Goal: Task Accomplishment & Management: Use online tool/utility

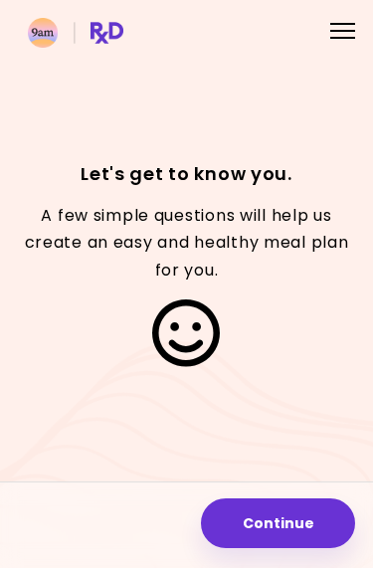
click at [342, 30] on div at bounding box center [342, 31] width 25 height 2
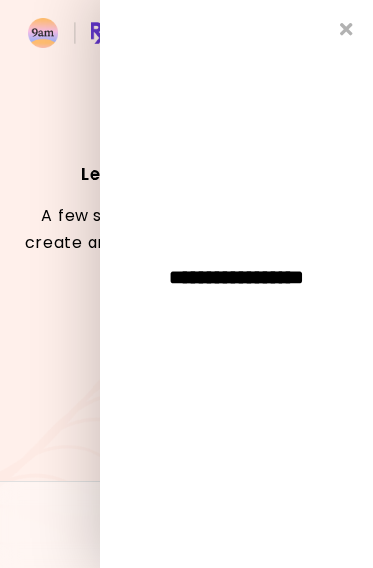
click at [346, 31] on icon "Close" at bounding box center [346, 29] width 13 height 18
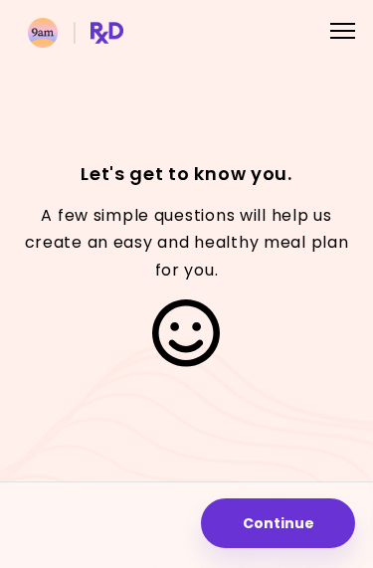
click at [277, 538] on button "Continue" at bounding box center [278, 523] width 154 height 50
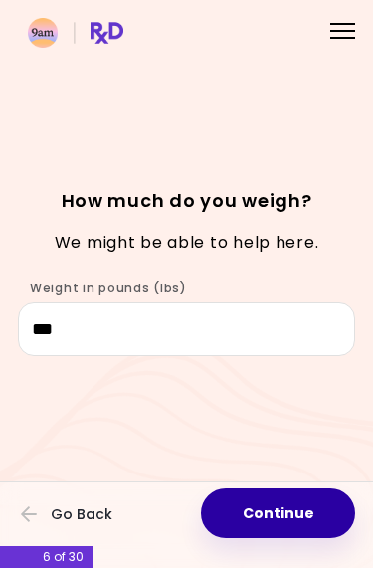
click at [278, 513] on button "Continue" at bounding box center [278, 513] width 154 height 50
select select "****"
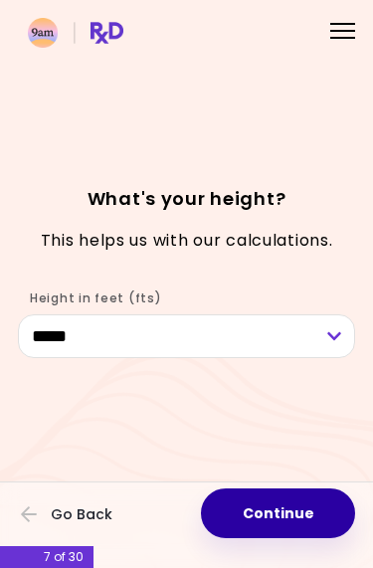
click at [290, 520] on button "Continue" at bounding box center [278, 513] width 154 height 50
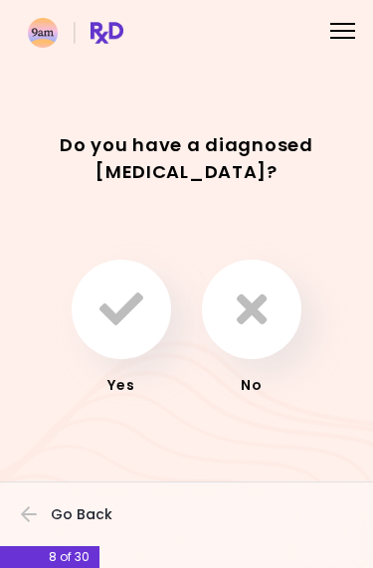
click at [264, 301] on icon "button" at bounding box center [252, 309] width 30 height 44
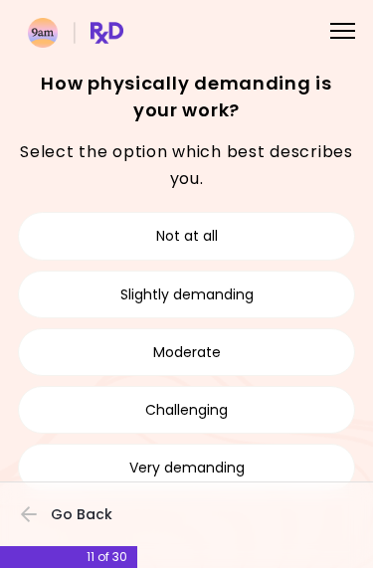
click at [263, 349] on button "Moderate" at bounding box center [186, 352] width 337 height 48
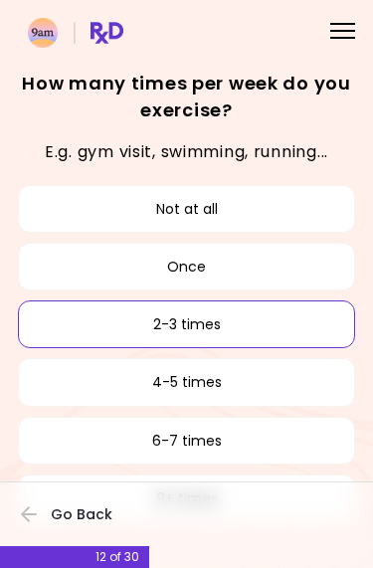
click at [200, 320] on button "2-3 times" at bounding box center [186, 324] width 337 height 48
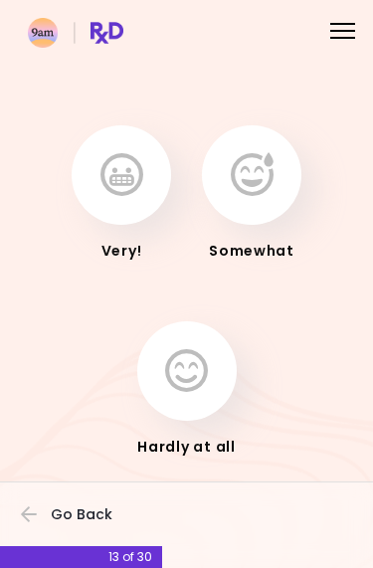
scroll to position [45, 0]
click at [184, 379] on icon "button" at bounding box center [186, 372] width 43 height 44
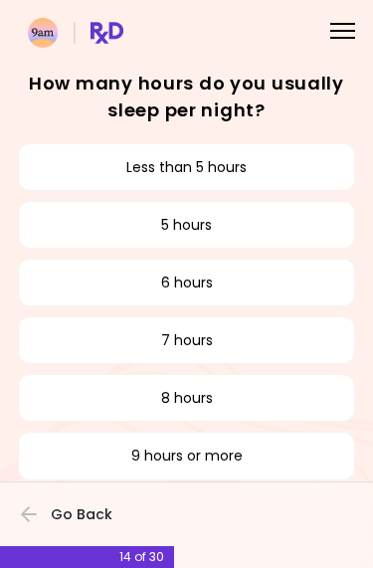
click at [184, 284] on button "6 hours" at bounding box center [186, 283] width 337 height 48
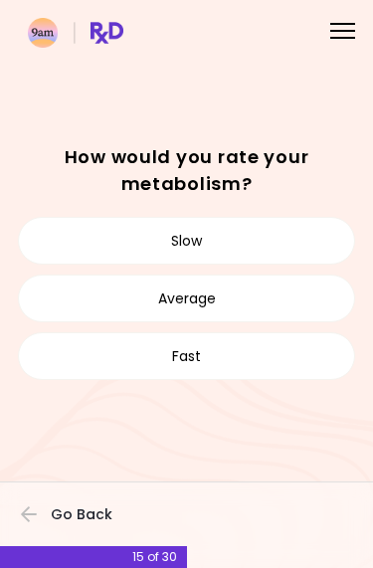
click at [185, 236] on button "Slow" at bounding box center [186, 241] width 337 height 48
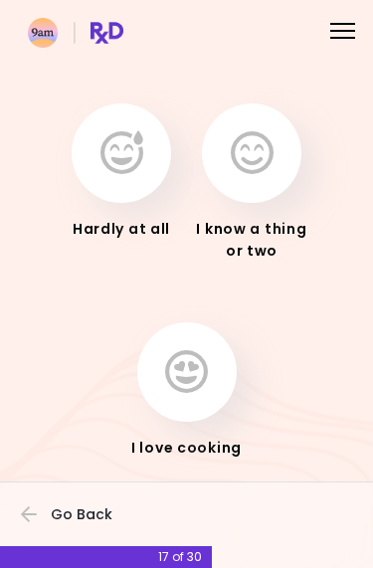
scroll to position [93, 0]
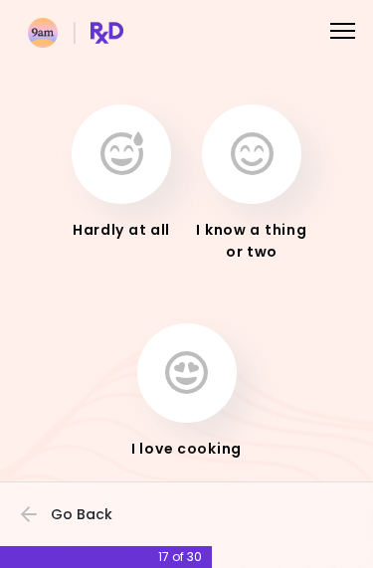
click at [257, 150] on icon "button" at bounding box center [252, 154] width 43 height 44
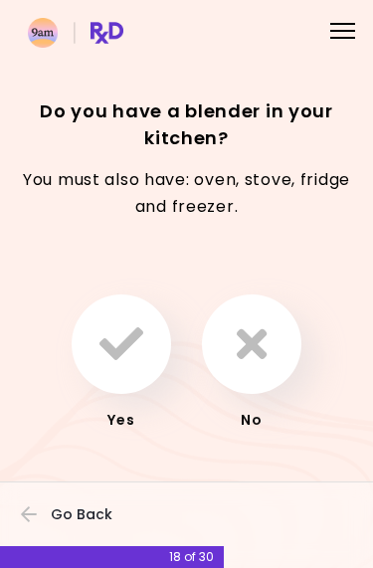
click at [114, 347] on icon "button" at bounding box center [121, 344] width 44 height 44
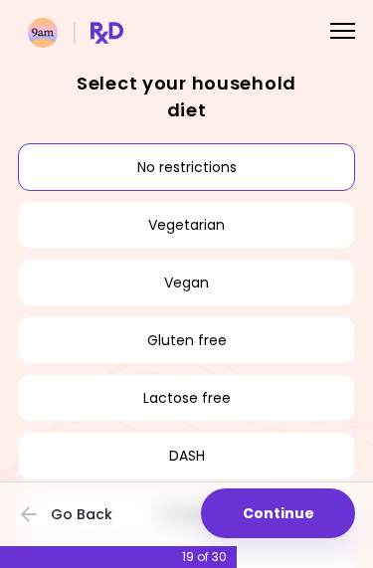
click at [205, 164] on button "No restrictions" at bounding box center [186, 167] width 337 height 48
click at [192, 158] on button "No restrictions" at bounding box center [186, 167] width 337 height 48
click at [274, 528] on button "Continue" at bounding box center [278, 513] width 154 height 50
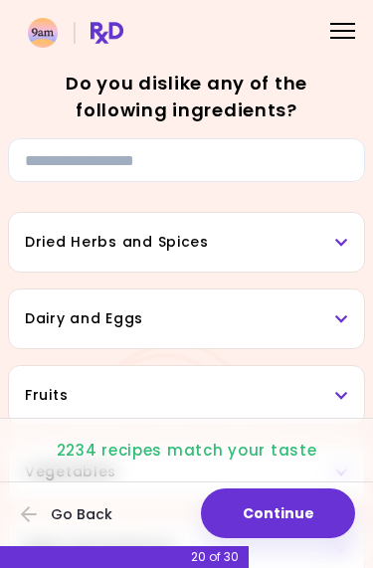
click at [338, 234] on h3 "Dried Herbs and Spices" at bounding box center [186, 242] width 323 height 21
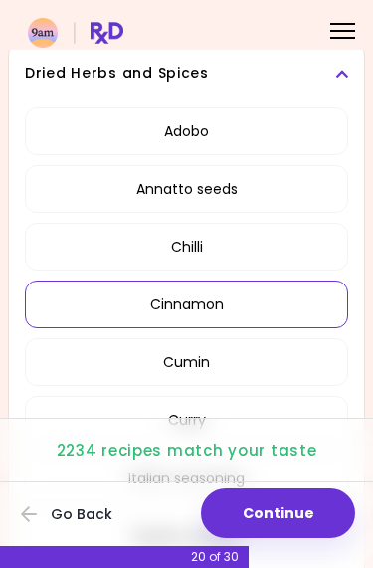
scroll to position [151, 0]
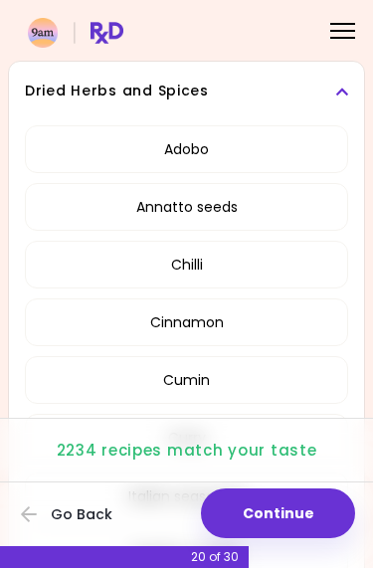
click at [342, 89] on icon at bounding box center [341, 92] width 13 height 14
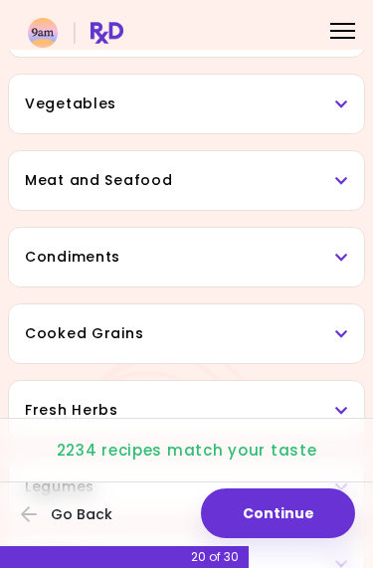
scroll to position [370, 0]
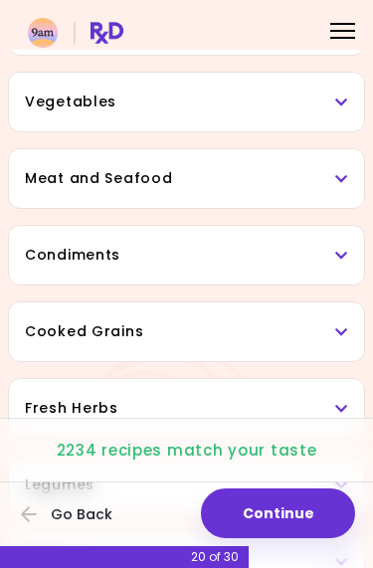
click at [348, 252] on icon at bounding box center [341, 256] width 13 height 14
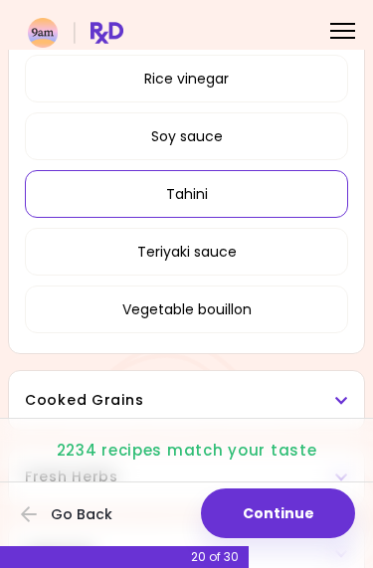
scroll to position [1133, 0]
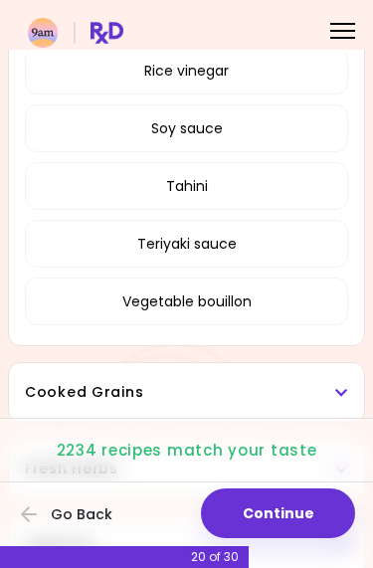
click at [340, 408] on div "Cooked Grains" at bounding box center [186, 392] width 355 height 59
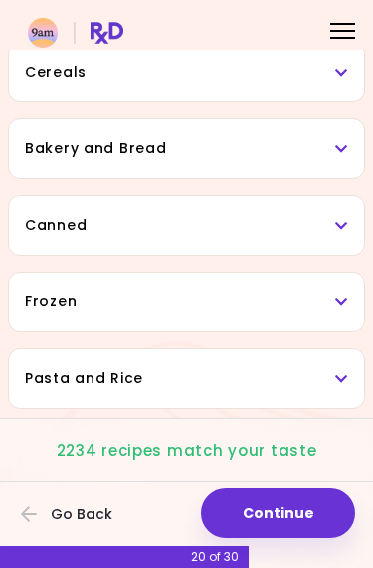
scroll to position [2141, 0]
click at [345, 297] on icon at bounding box center [341, 302] width 13 height 14
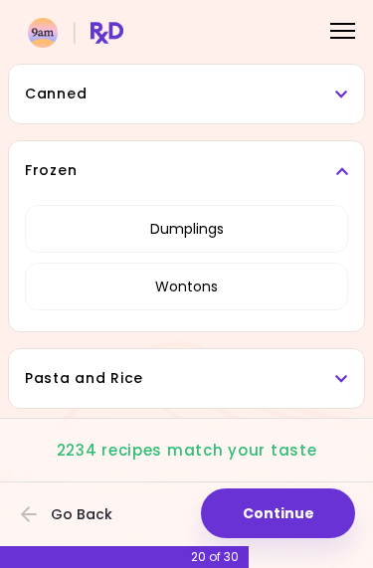
scroll to position [2272, 0]
click at [281, 518] on button "Continue" at bounding box center [278, 513] width 154 height 50
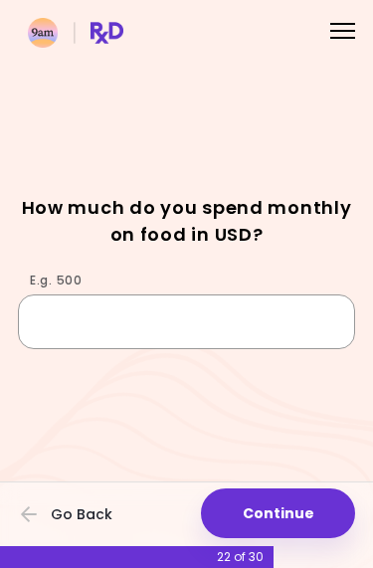
click at [50, 317] on input "E.g. 500" at bounding box center [186, 321] width 337 height 54
click at [308, 268] on div "E.g. 500 ***" at bounding box center [186, 306] width 337 height 86
click at [99, 311] on input "***" at bounding box center [186, 321] width 337 height 54
type input "*"
type input "***"
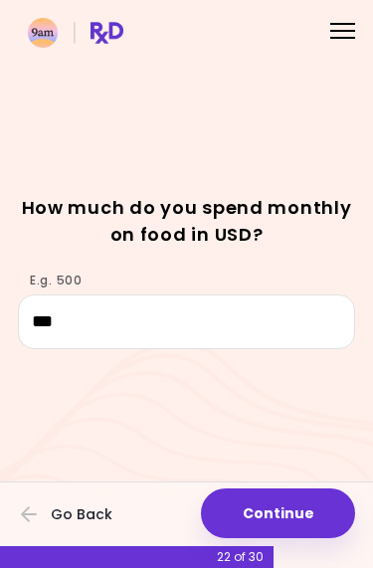
click at [310, 262] on div "How much do you spend monthly on food in USD?" at bounding box center [186, 228] width 337 height 69
click at [286, 520] on button "Continue" at bounding box center [278, 513] width 154 height 50
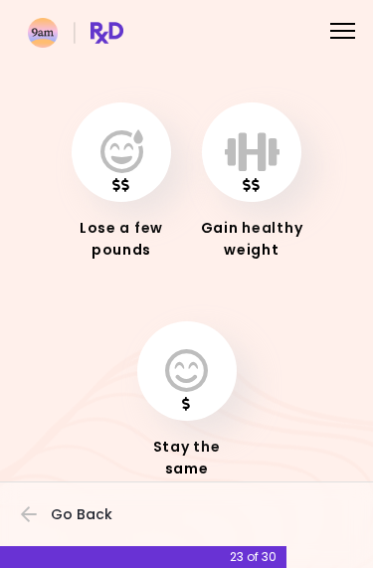
scroll to position [93, 0]
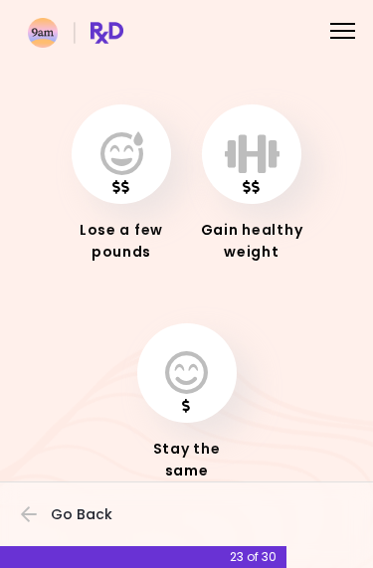
click at [129, 154] on icon "button" at bounding box center [121, 154] width 43 height 44
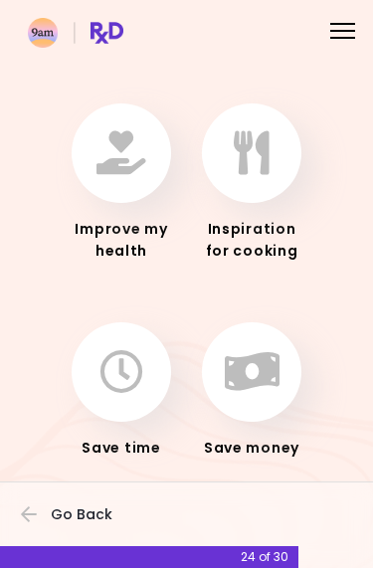
scroll to position [93, 0]
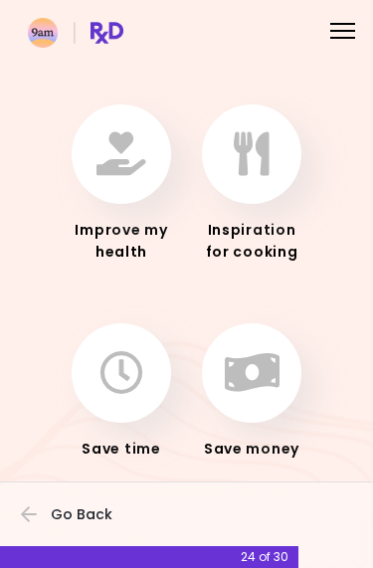
click at [130, 149] on icon "button" at bounding box center [121, 154] width 50 height 44
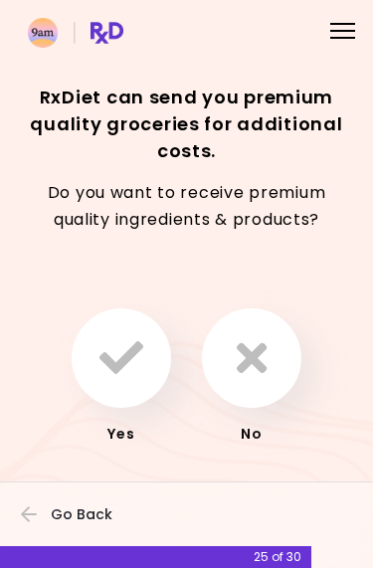
click at [257, 352] on icon "button" at bounding box center [252, 358] width 30 height 44
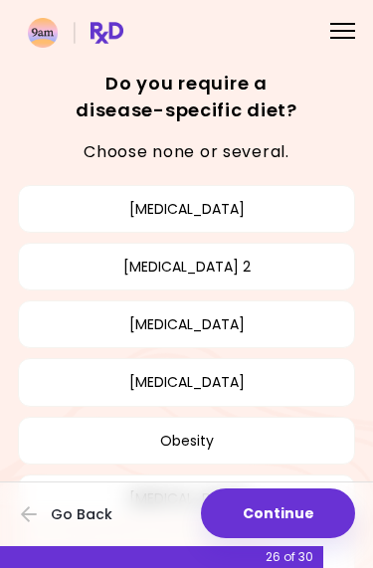
click at [187, 433] on button "Obesity" at bounding box center [186, 441] width 337 height 48
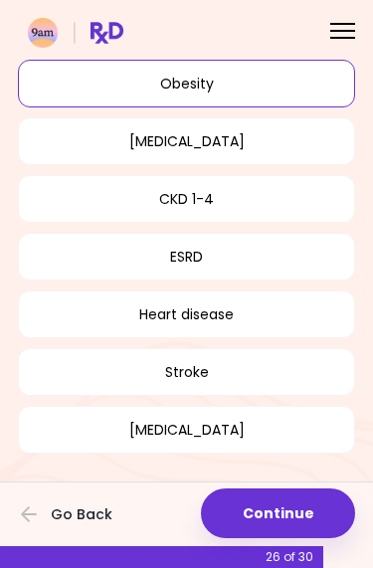
scroll to position [356, 0]
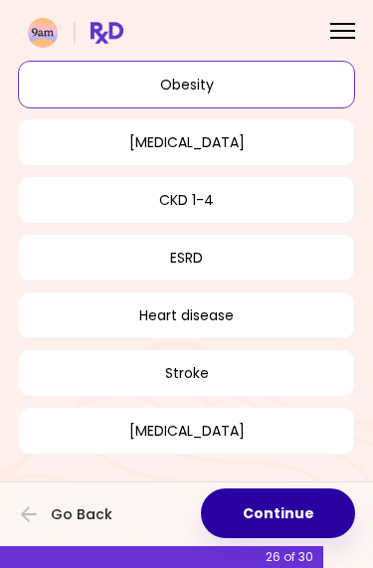
click at [281, 511] on button "Continue" at bounding box center [278, 513] width 154 height 50
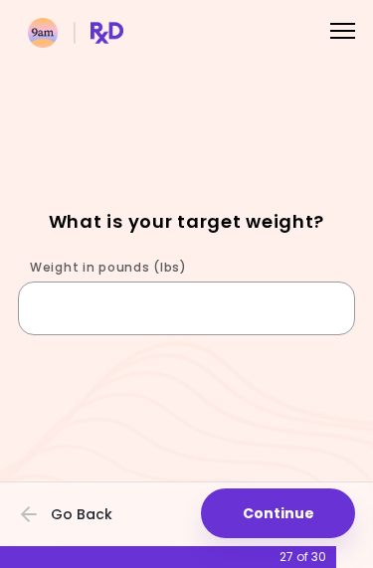
click at [76, 309] on input "Weight in pounds (lbs)" at bounding box center [186, 308] width 337 height 54
type input "***"
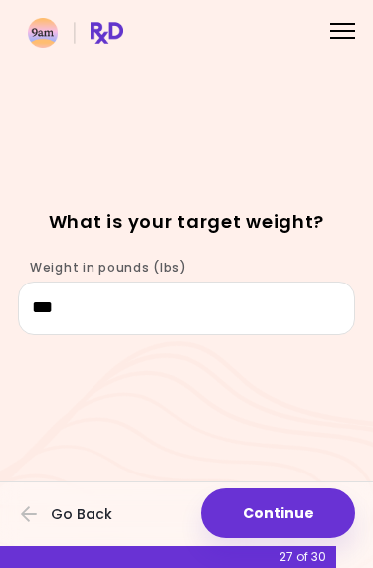
click at [299, 127] on div "Focusable invisible element What is your target weight? Weight in pounds (lbs) …" at bounding box center [186, 284] width 373 height 568
click at [273, 512] on button "Continue" at bounding box center [278, 513] width 154 height 50
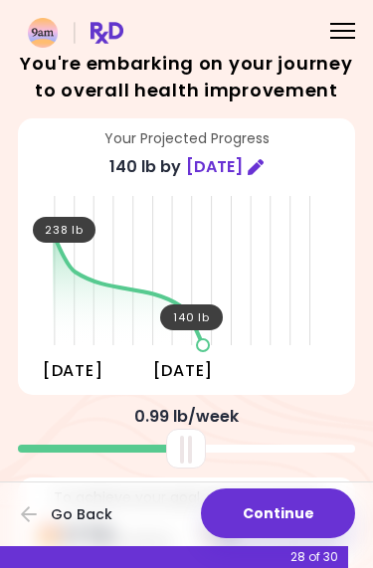
click at [275, 507] on button "Continue" at bounding box center [278, 513] width 154 height 50
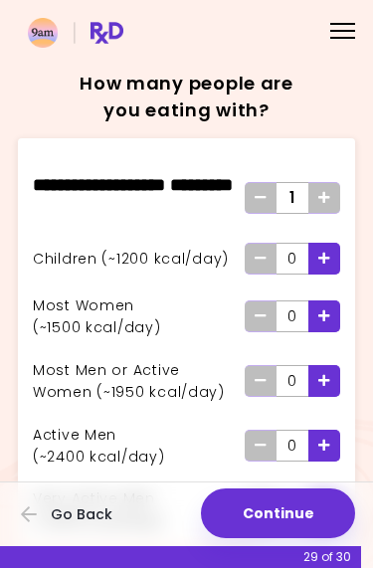
click at [328, 191] on icon "Add" at bounding box center [324, 197] width 12 height 13
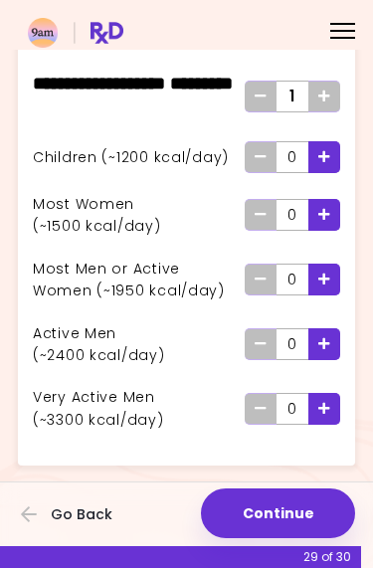
scroll to position [100, 0]
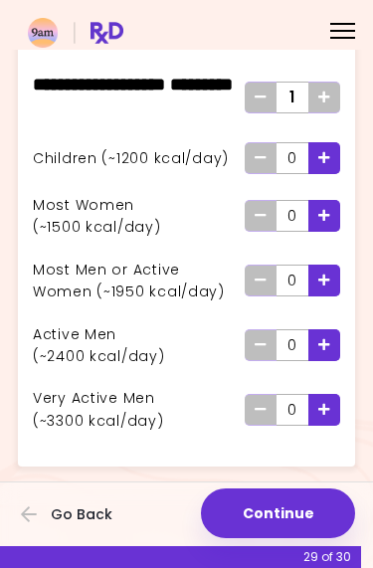
click at [326, 274] on icon "Add - Man or Active Woman" at bounding box center [324, 280] width 12 height 13
click at [265, 525] on button "Continue" at bounding box center [278, 513] width 154 height 50
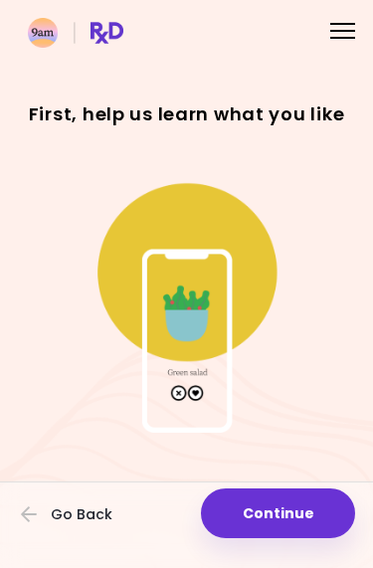
click at [186, 321] on img at bounding box center [187, 303] width 262 height 262
click at [195, 276] on img at bounding box center [187, 303] width 262 height 262
click at [196, 404] on img at bounding box center [187, 303] width 262 height 262
click at [280, 525] on button "Continue" at bounding box center [278, 513] width 154 height 50
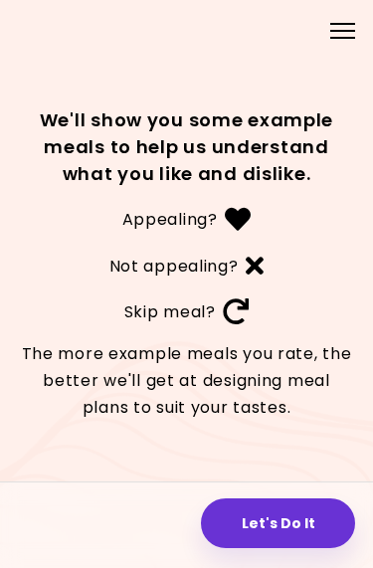
click at [284, 526] on button "Let's Do It" at bounding box center [278, 523] width 154 height 50
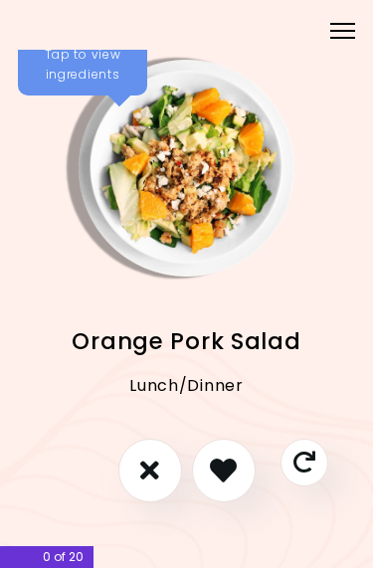
click at [219, 467] on icon "I like this recipe" at bounding box center [223, 470] width 27 height 27
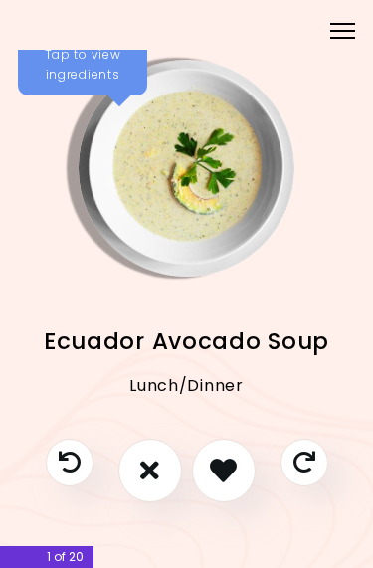
click at [91, 70] on div "Tap to view ingredients" at bounding box center [82, 65] width 129 height 61
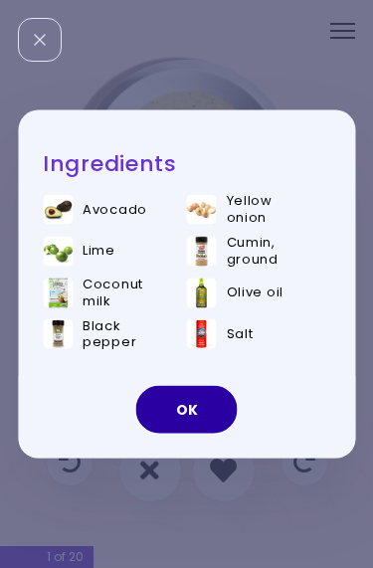
click at [184, 407] on button "OK" at bounding box center [186, 410] width 101 height 48
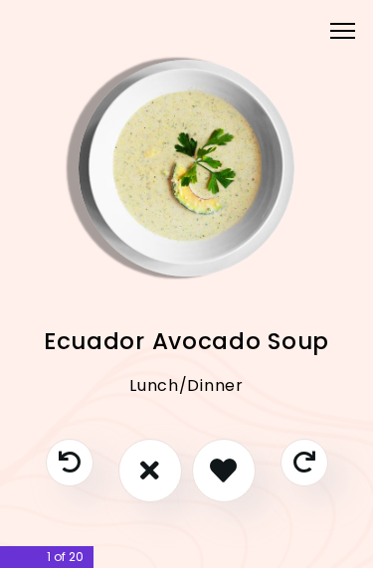
click at [233, 475] on icon "I like this recipe" at bounding box center [223, 470] width 27 height 27
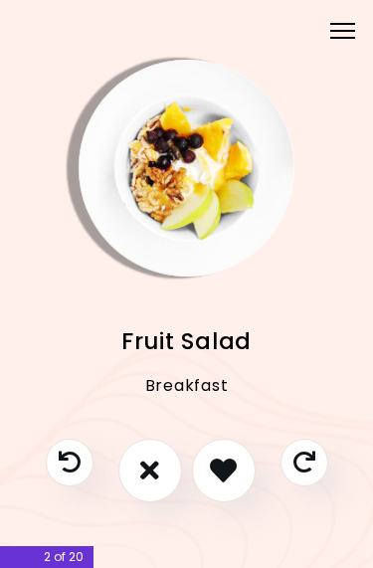
click at [230, 465] on icon "I like this recipe" at bounding box center [223, 470] width 27 height 27
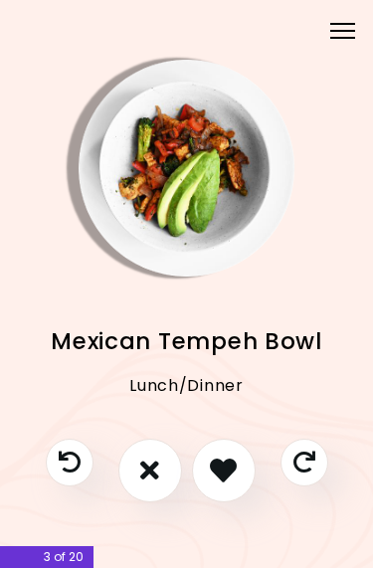
click at [230, 473] on icon "I like this recipe" at bounding box center [223, 470] width 27 height 27
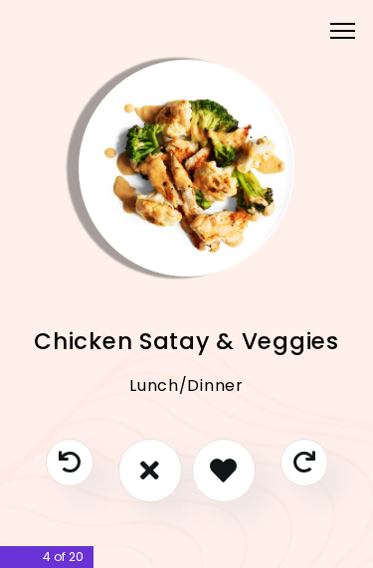
click at [225, 467] on icon "I like this recipe" at bounding box center [223, 470] width 27 height 27
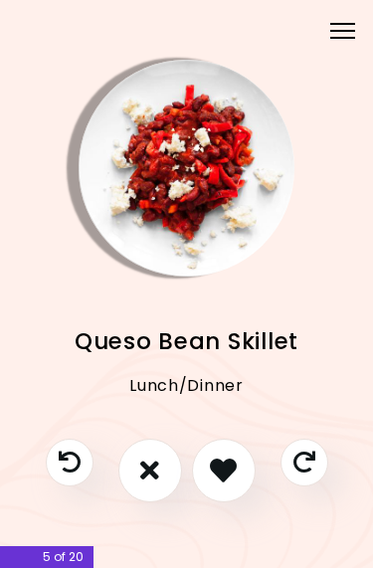
click at [226, 467] on icon "I like this recipe" at bounding box center [223, 470] width 27 height 27
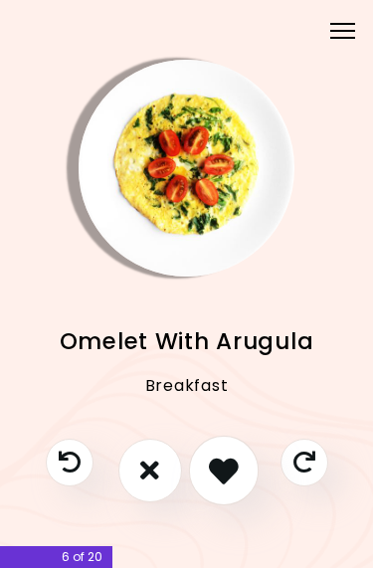
click at [227, 460] on icon "I like this recipe" at bounding box center [224, 471] width 30 height 30
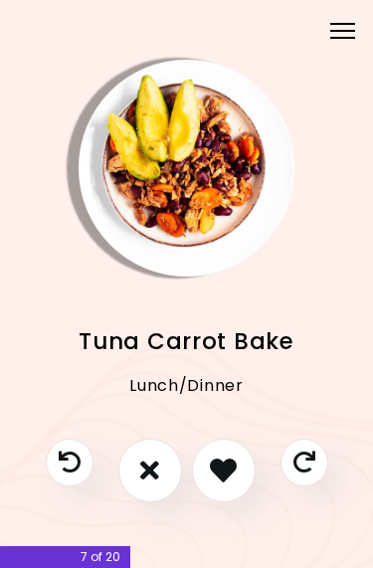
click at [222, 466] on icon "I like this recipe" at bounding box center [223, 470] width 27 height 27
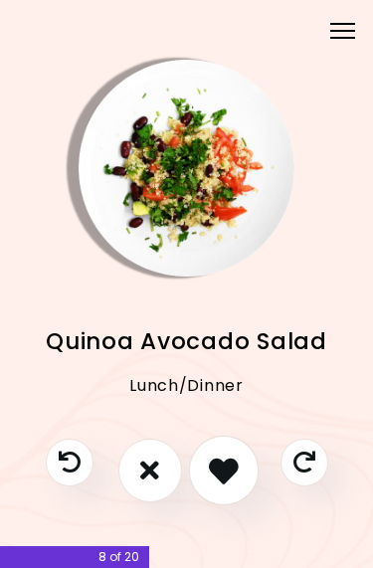
click at [227, 466] on icon "I like this recipe" at bounding box center [224, 471] width 30 height 30
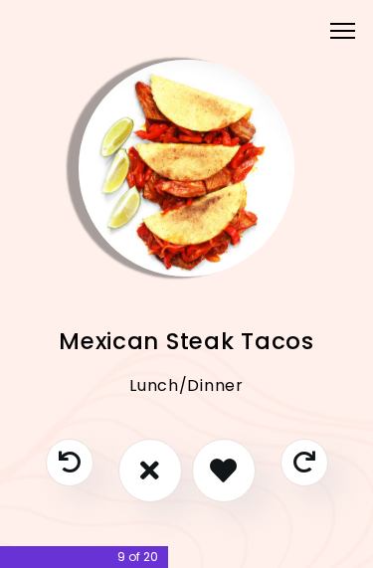
click at [226, 467] on icon "I like this recipe" at bounding box center [223, 470] width 27 height 27
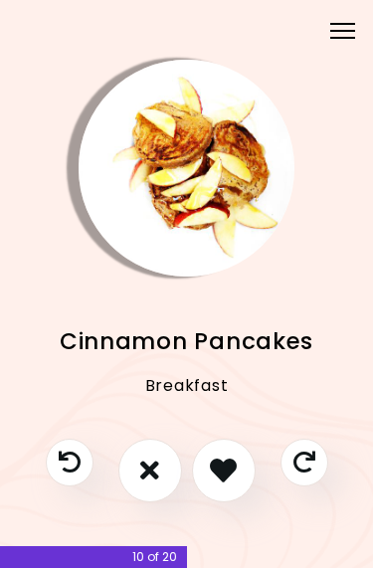
click at [235, 477] on icon "I like this recipe" at bounding box center [223, 470] width 27 height 27
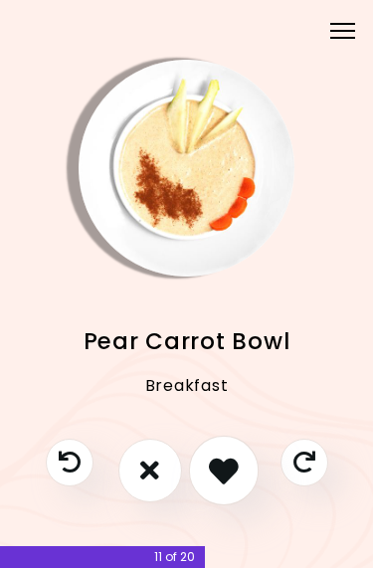
click at [237, 488] on button "I like this recipe" at bounding box center [223, 470] width 70 height 70
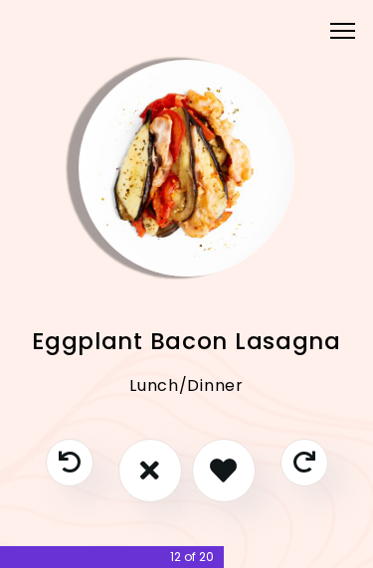
click at [217, 470] on icon "I like this recipe" at bounding box center [223, 470] width 27 height 27
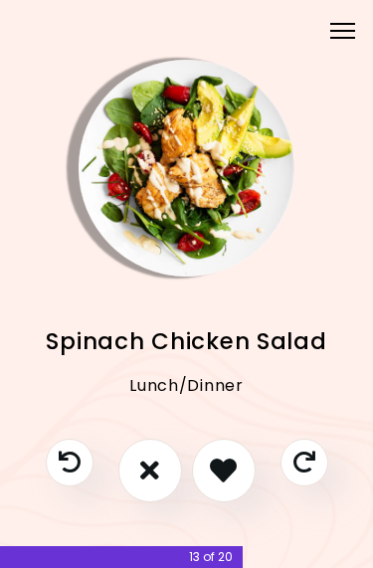
click at [225, 472] on icon "I like this recipe" at bounding box center [223, 470] width 27 height 27
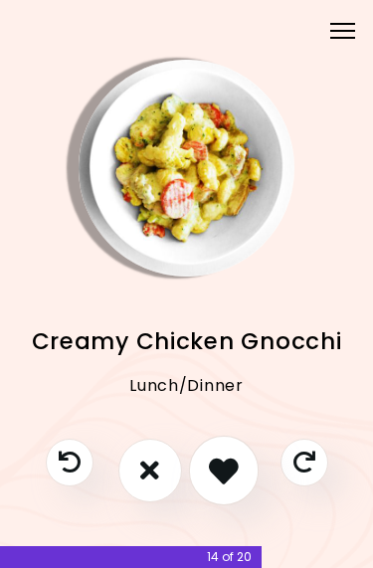
click at [229, 476] on icon "I like this recipe" at bounding box center [224, 471] width 30 height 30
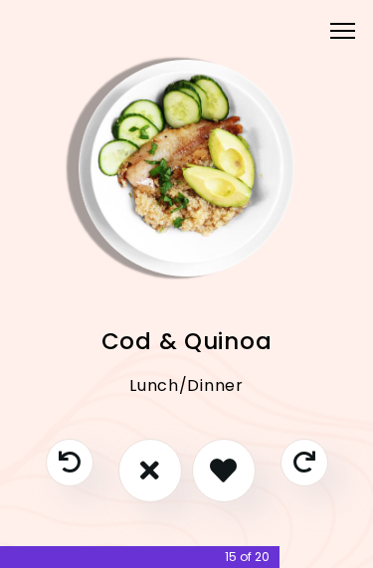
click at [225, 465] on icon "I like this recipe" at bounding box center [223, 470] width 27 height 27
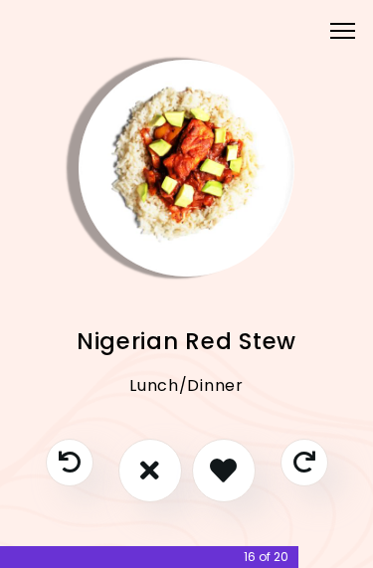
click at [350, 23] on div at bounding box center [342, 24] width 25 height 2
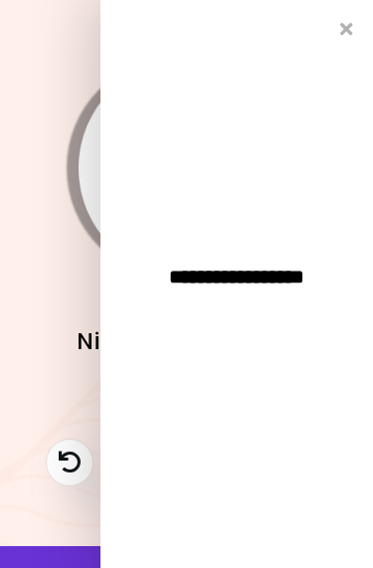
click at [357, 20] on div "**********" at bounding box center [236, 284] width 273 height 568
click at [346, 28] on icon "Close" at bounding box center [346, 29] width 13 height 18
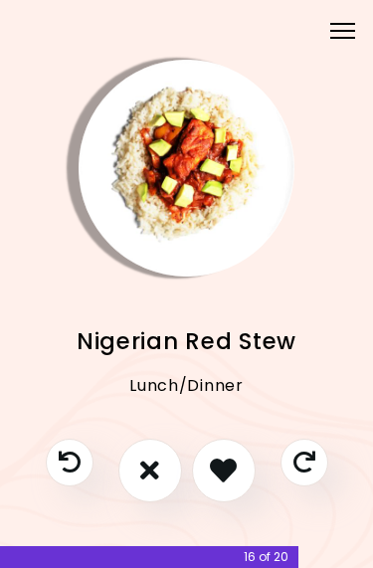
click at [153, 480] on icon "I don't like this recipe" at bounding box center [149, 470] width 19 height 27
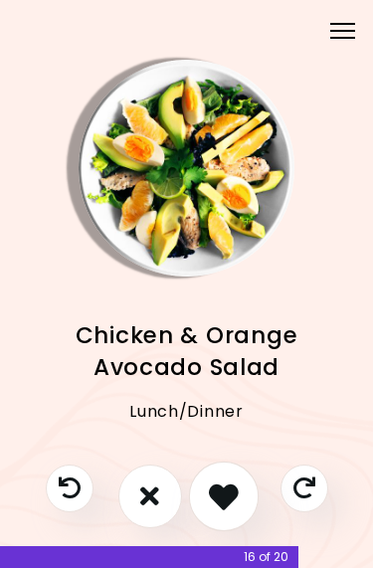
click at [228, 492] on icon "I like this recipe" at bounding box center [224, 496] width 30 height 30
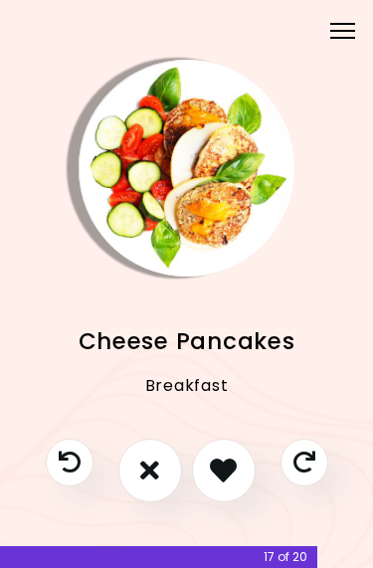
click at [222, 476] on icon "I like this recipe" at bounding box center [223, 470] width 27 height 27
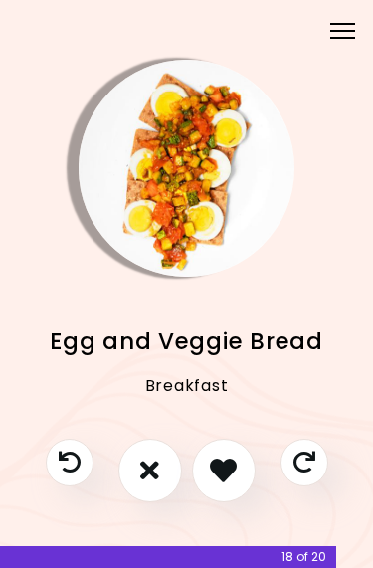
click at [238, 456] on button "I like this recipe" at bounding box center [224, 471] width 64 height 64
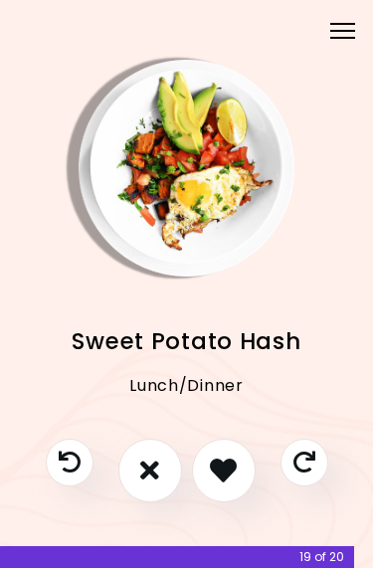
click at [232, 476] on icon "I like this recipe" at bounding box center [223, 470] width 27 height 27
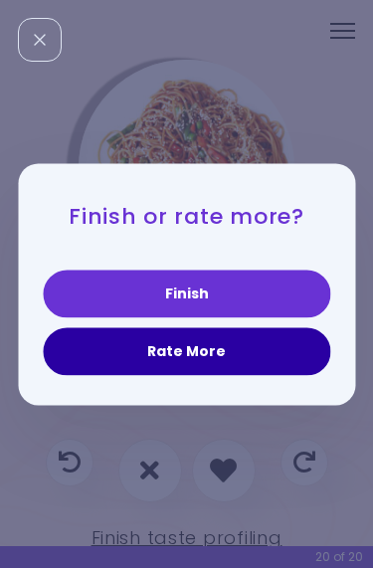
click at [184, 348] on button "Rate More" at bounding box center [186, 351] width 287 height 48
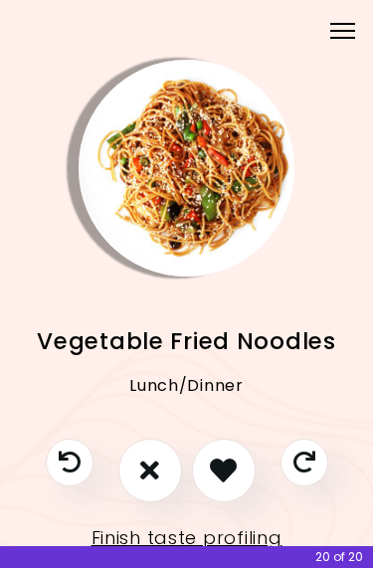
click at [229, 468] on icon "I like this recipe" at bounding box center [223, 470] width 27 height 27
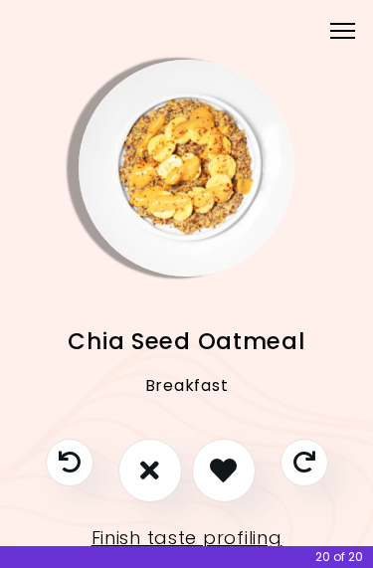
click at [234, 470] on icon "I like this recipe" at bounding box center [223, 470] width 27 height 27
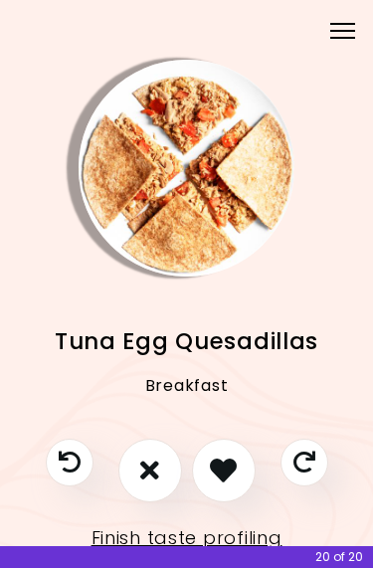
click at [149, 467] on icon "I don't like this recipe" at bounding box center [149, 470] width 19 height 27
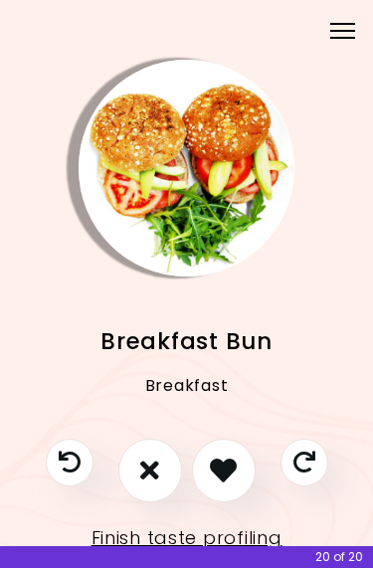
click at [232, 461] on icon "I like this recipe" at bounding box center [223, 470] width 27 height 27
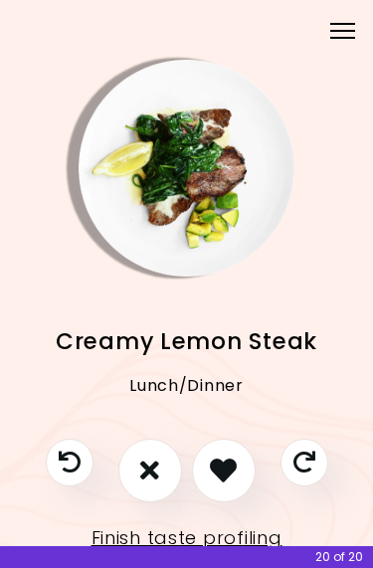
click at [238, 470] on button "I like this recipe" at bounding box center [224, 471] width 64 height 64
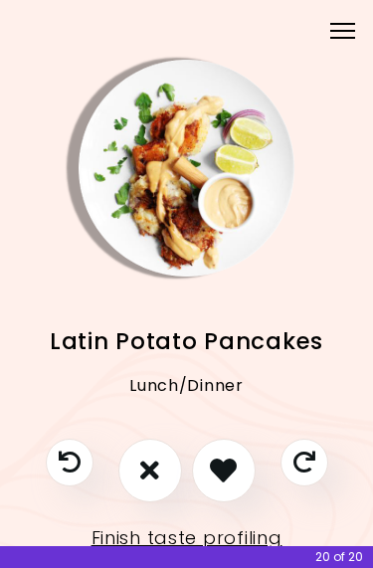
click at [243, 475] on button "I like this recipe" at bounding box center [224, 471] width 64 height 64
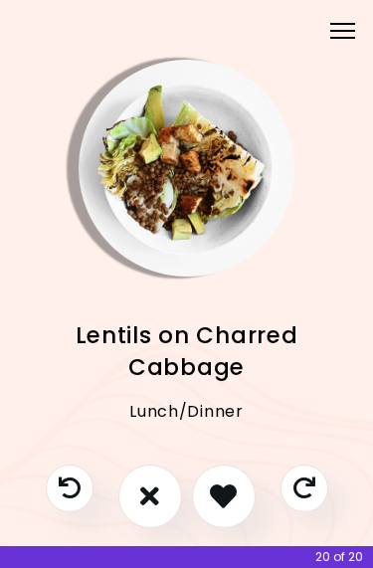
click at [241, 498] on button "I like this recipe" at bounding box center [224, 497] width 64 height 64
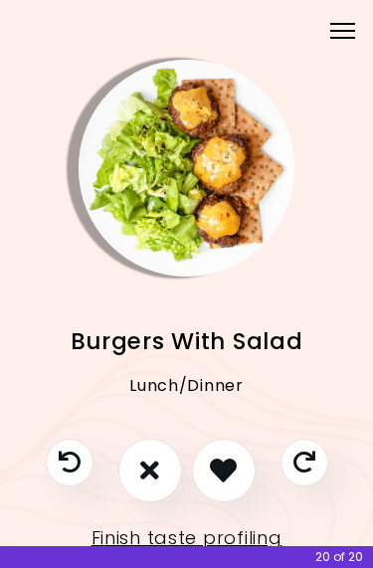
click at [230, 468] on icon "I like this recipe" at bounding box center [223, 470] width 27 height 27
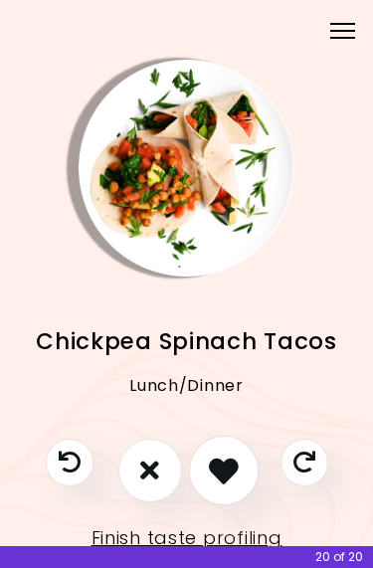
click at [237, 489] on button "I like this recipe" at bounding box center [223, 470] width 70 height 70
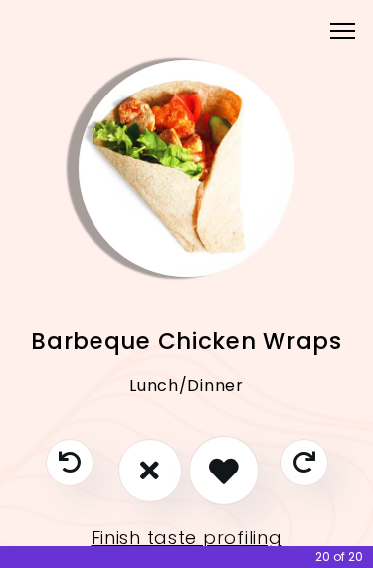
click at [229, 474] on icon "I like this recipe" at bounding box center [224, 471] width 30 height 30
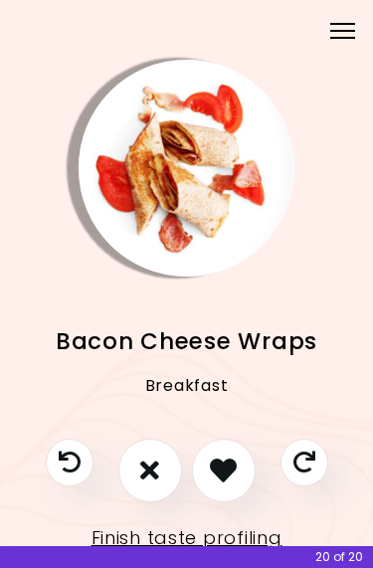
click at [239, 464] on button "I like this recipe" at bounding box center [224, 471] width 64 height 64
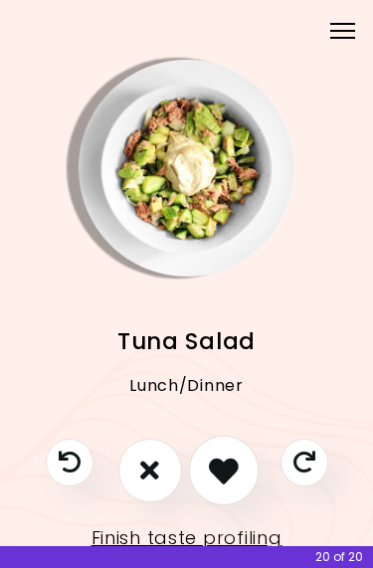
click at [233, 469] on icon "I like this recipe" at bounding box center [224, 471] width 30 height 30
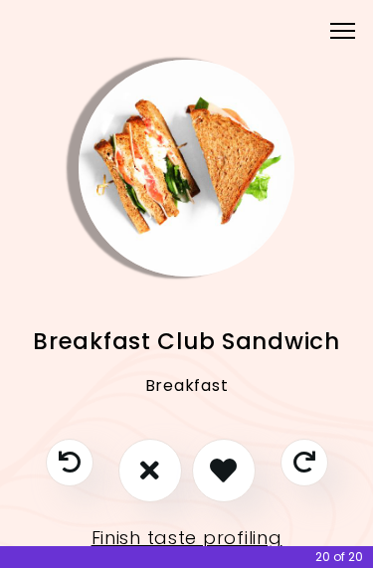
click at [247, 403] on div "Breakfast Club Sandwich Breakfast" at bounding box center [186, 358] width 337 height 162
click at [227, 460] on icon "I like this recipe" at bounding box center [224, 471] width 30 height 30
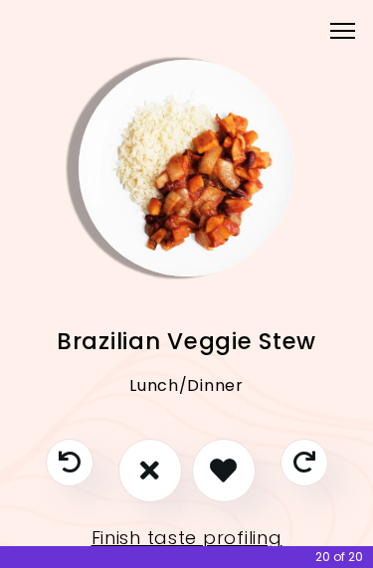
click at [232, 476] on icon "I like this recipe" at bounding box center [223, 470] width 27 height 27
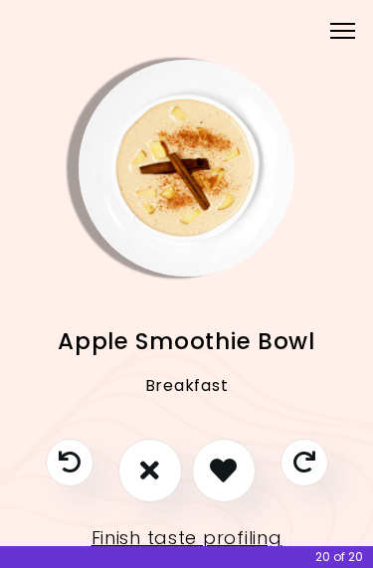
click at [233, 466] on icon "I like this recipe" at bounding box center [223, 470] width 27 height 27
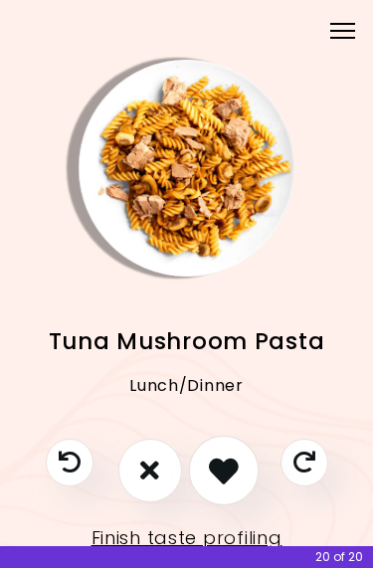
click at [234, 467] on icon "I like this recipe" at bounding box center [224, 471] width 30 height 30
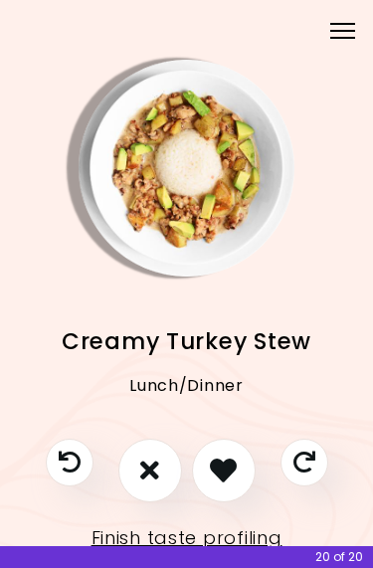
click at [231, 476] on icon "I like this recipe" at bounding box center [223, 470] width 27 height 27
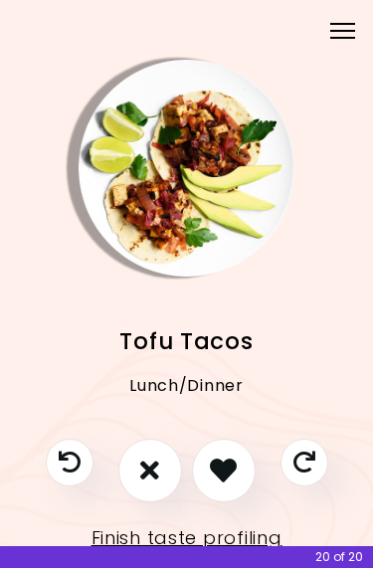
click at [135, 470] on button "I don't like this recipe" at bounding box center [150, 471] width 64 height 64
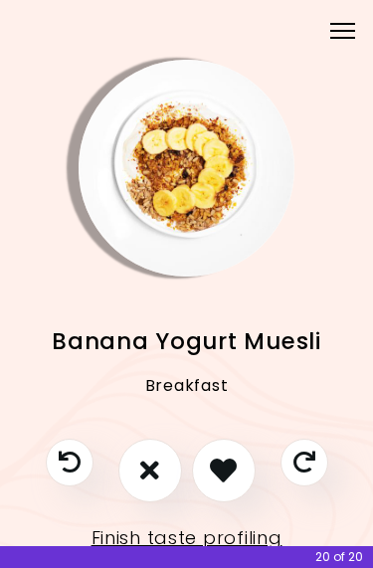
click at [223, 462] on icon "I like this recipe" at bounding box center [223, 470] width 27 height 27
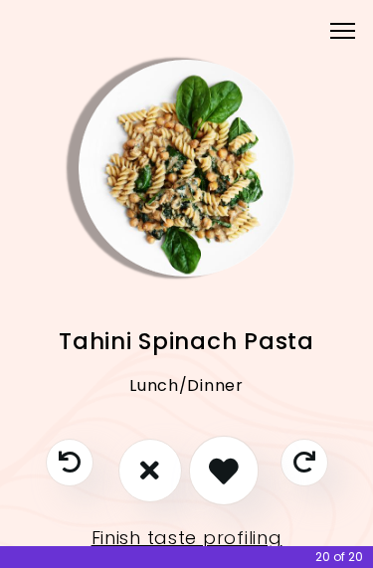
click at [236, 473] on icon "I like this recipe" at bounding box center [224, 471] width 30 height 30
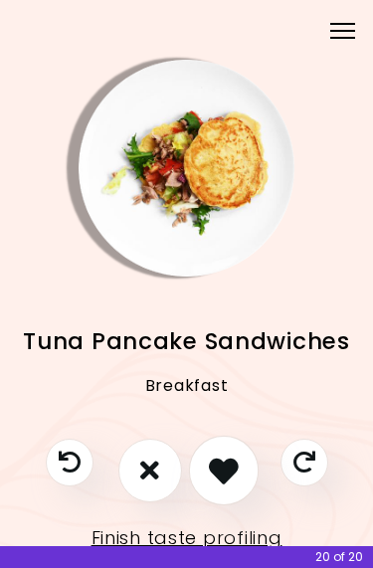
click at [235, 492] on button "I like this recipe" at bounding box center [223, 470] width 70 height 70
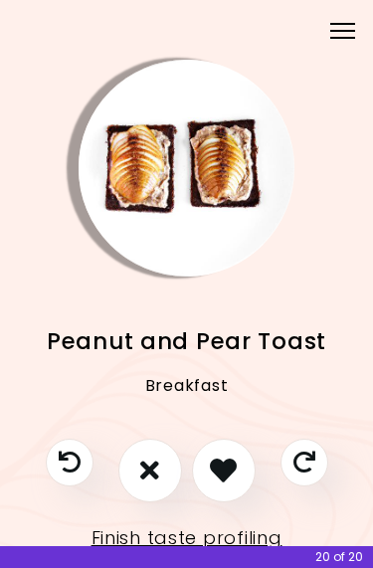
click at [78, 466] on icon "Previous recipe" at bounding box center [70, 463] width 22 height 22
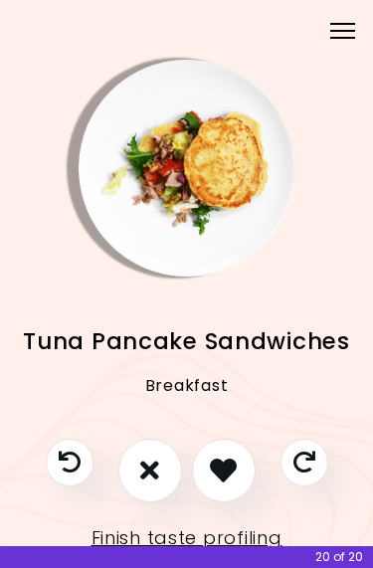
click at [147, 467] on icon "I don't like this recipe" at bounding box center [149, 470] width 19 height 27
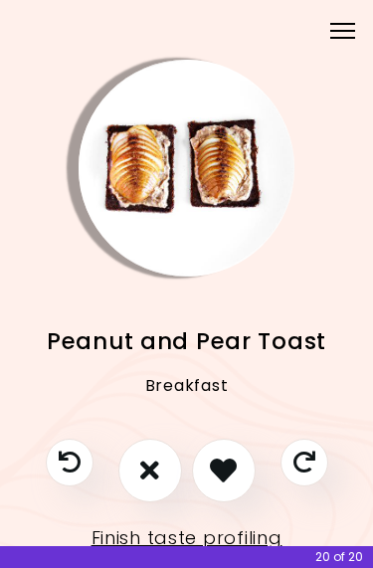
click at [227, 461] on icon "I like this recipe" at bounding box center [223, 470] width 27 height 27
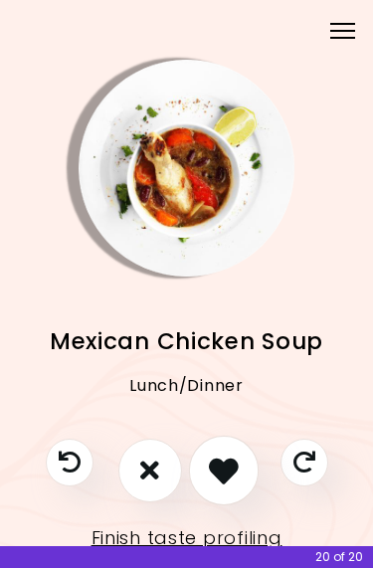
click at [239, 461] on button "I like this recipe" at bounding box center [223, 470] width 70 height 70
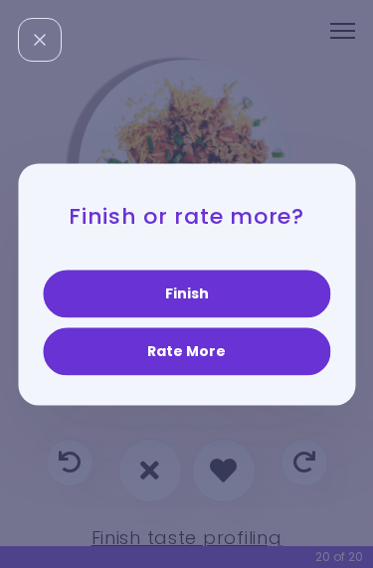
click at [217, 299] on button "Finish" at bounding box center [186, 294] width 287 height 48
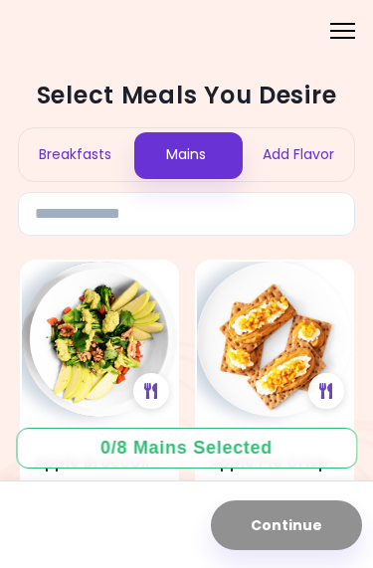
click at [72, 143] on div "Breakfasts" at bounding box center [74, 154] width 111 height 53
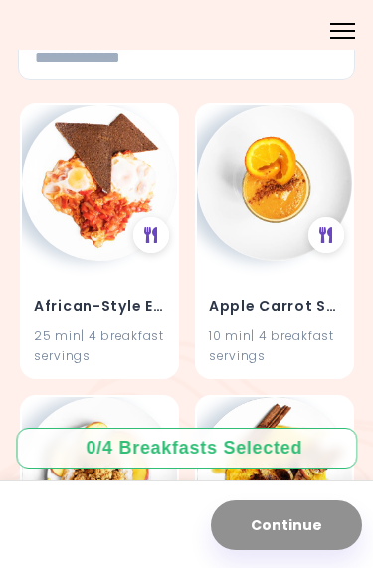
scroll to position [157, 0]
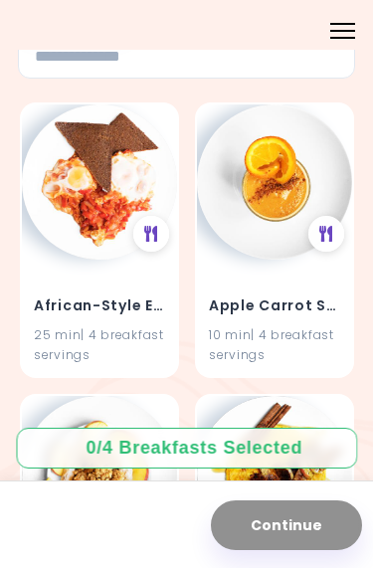
click at [291, 309] on h4 "Apple Carrot Smoothie" at bounding box center [274, 305] width 131 height 32
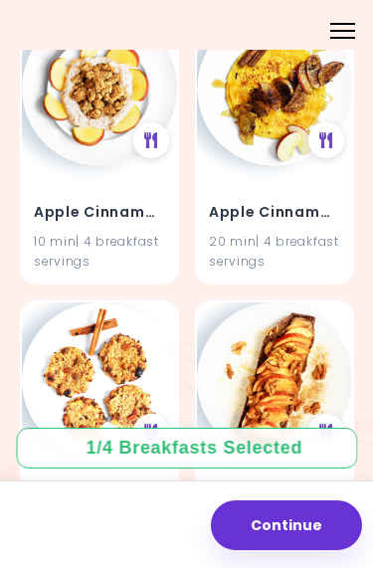
scroll to position [543, 0]
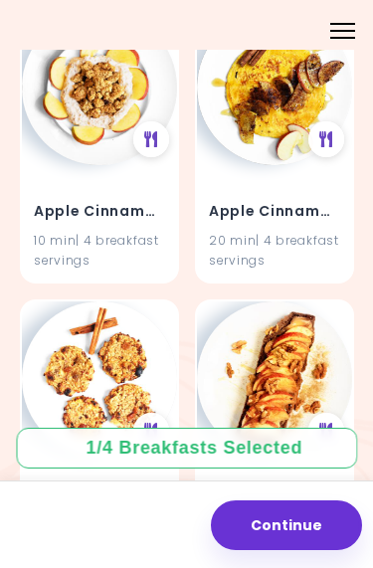
click at [286, 218] on h4 "Apple Cinnamon Omelet" at bounding box center [274, 211] width 131 height 32
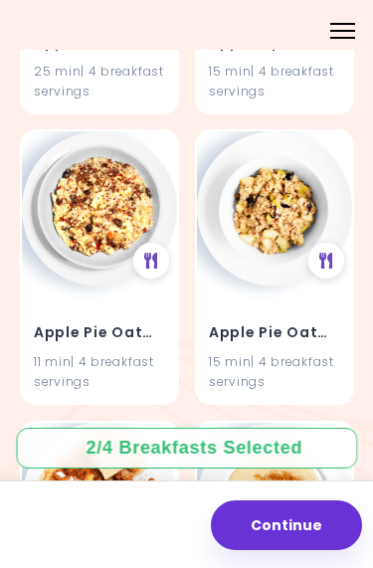
scroll to position [1005, 0]
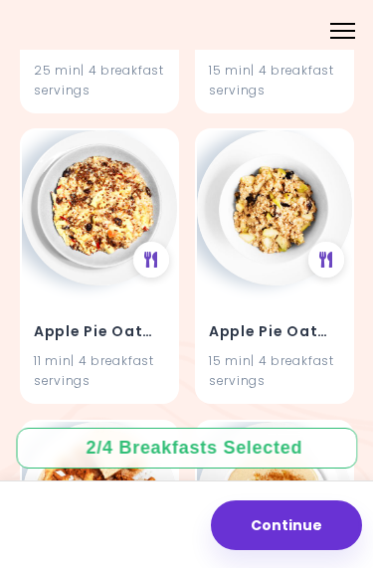
click at [94, 316] on h4 "Apple Pie Oatmeal" at bounding box center [99, 332] width 131 height 32
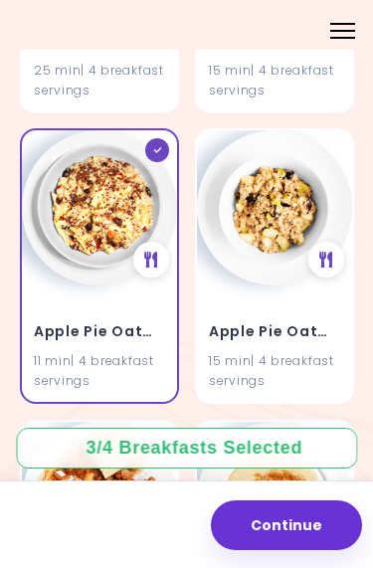
click at [94, 328] on h4 "Apple Pie Oatmeal" at bounding box center [99, 332] width 131 height 32
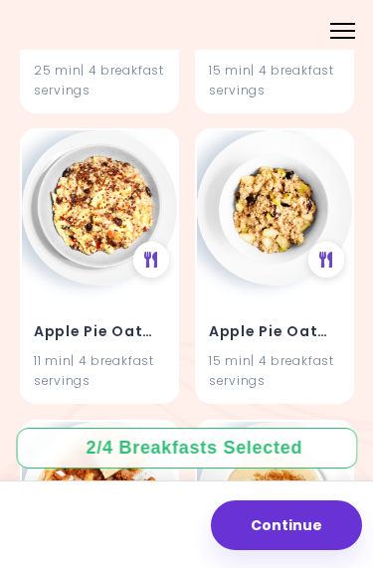
click at [123, 183] on img at bounding box center [99, 207] width 155 height 155
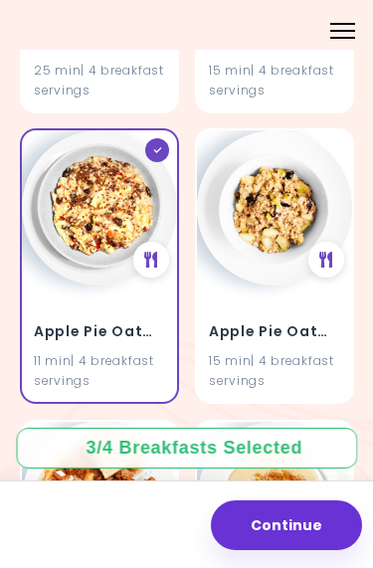
click at [288, 536] on button "Continue" at bounding box center [286, 525] width 151 height 50
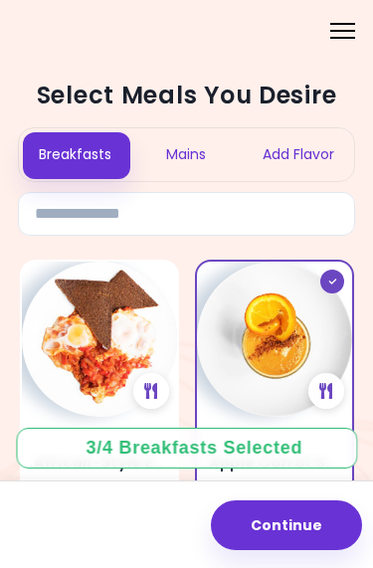
scroll to position [0, 0]
click at [196, 147] on div "Mains" at bounding box center [185, 154] width 111 height 53
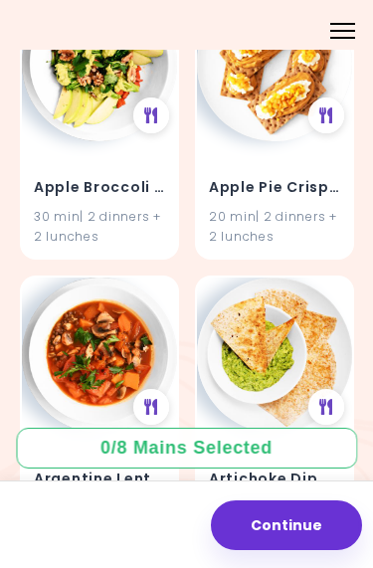
scroll to position [277, 0]
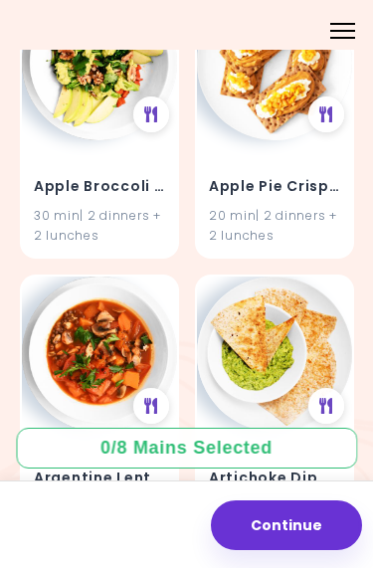
click at [91, 185] on h4 "Apple Broccoli Salad" at bounding box center [99, 186] width 131 height 32
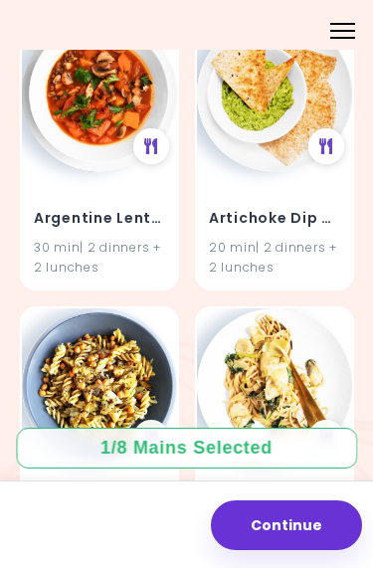
scroll to position [537, 0]
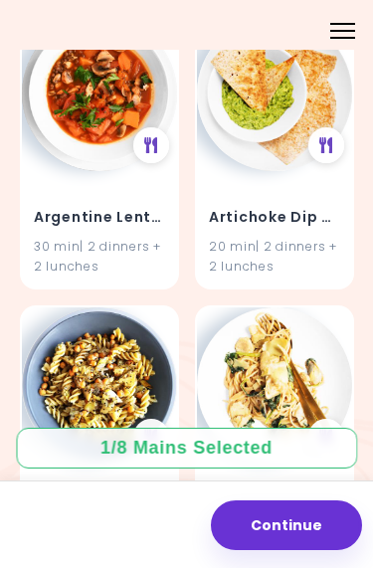
click at [93, 213] on h4 "Argentine Lentil Stew" at bounding box center [99, 217] width 131 height 32
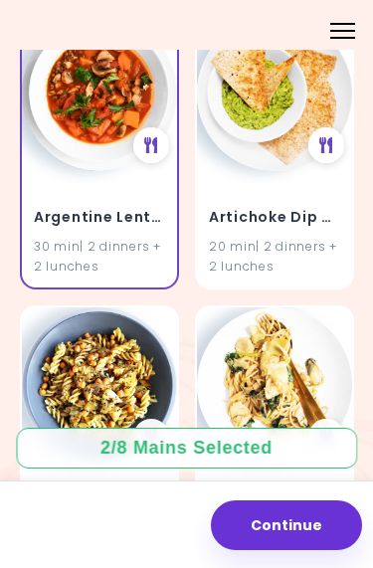
click at [71, 212] on h4 "Argentine Lentil Stew" at bounding box center [99, 217] width 131 height 32
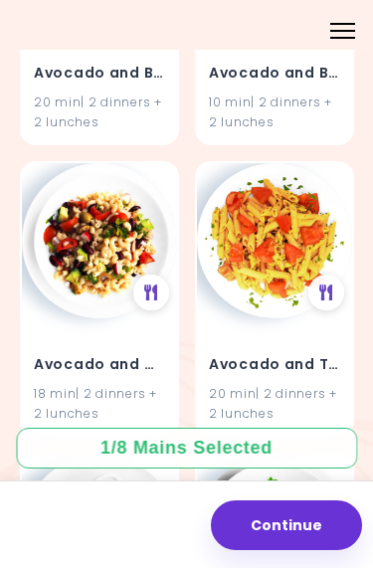
scroll to position [1845, 0]
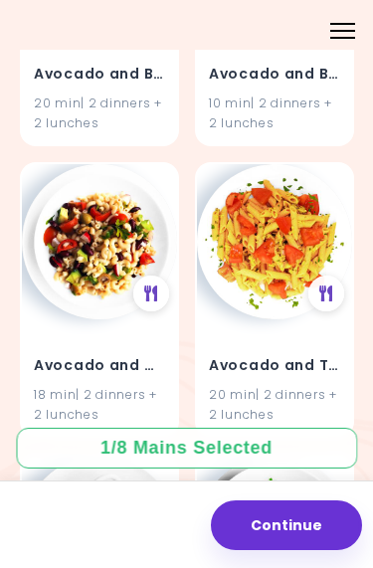
click at [269, 369] on h4 "Avocado and Tomato Pasta Salad" at bounding box center [274, 366] width 131 height 32
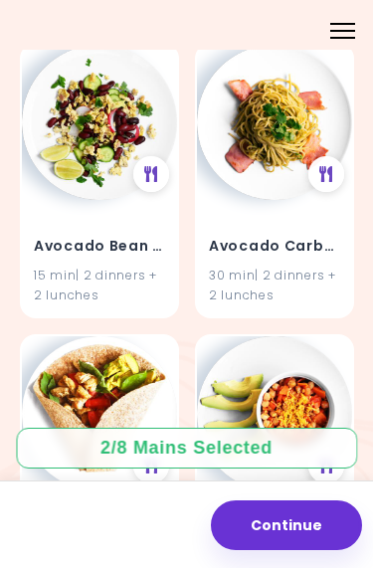
scroll to position [2549, 0]
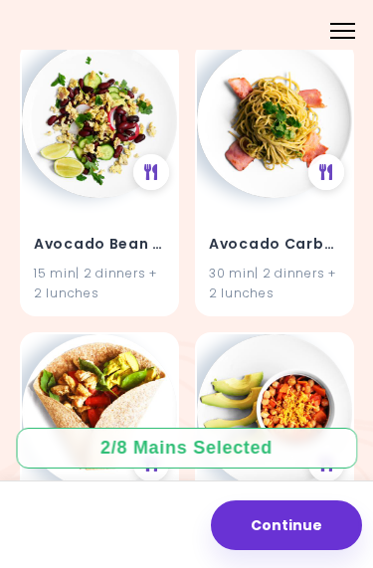
click at [94, 228] on h4 "Avocado Bean Salad" at bounding box center [99, 244] width 131 height 32
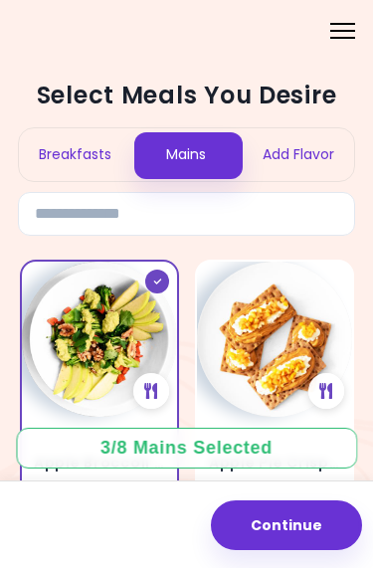
scroll to position [0, 0]
click at [300, 145] on div "Add Flavor" at bounding box center [298, 154] width 111 height 53
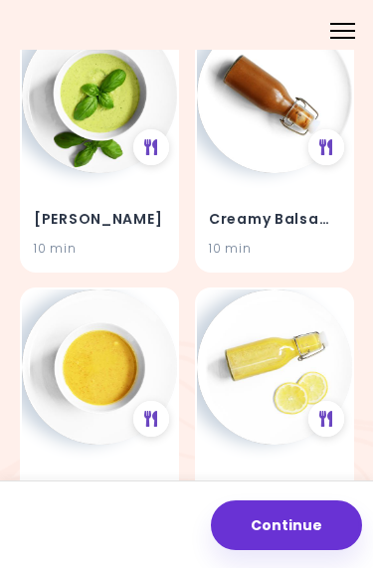
scroll to position [248, 0]
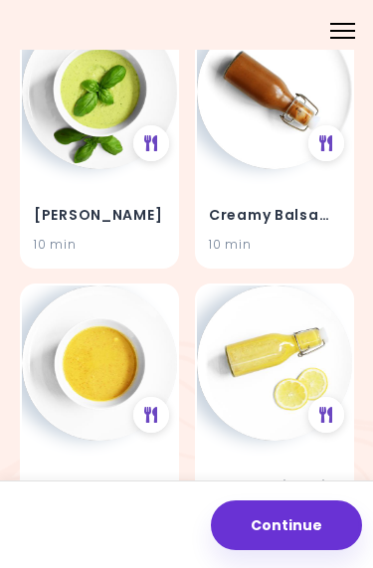
click at [294, 196] on div "Creamy Balsamic Dressing 10 min" at bounding box center [274, 217] width 155 height 97
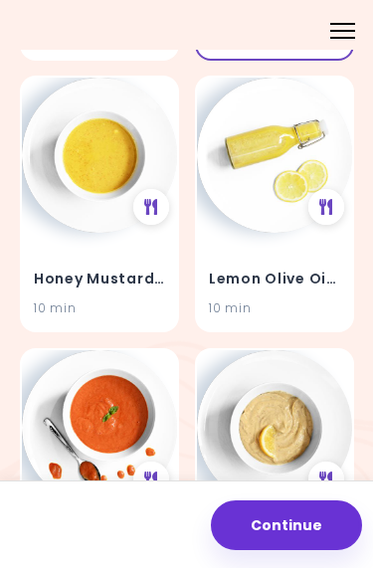
scroll to position [459, 0]
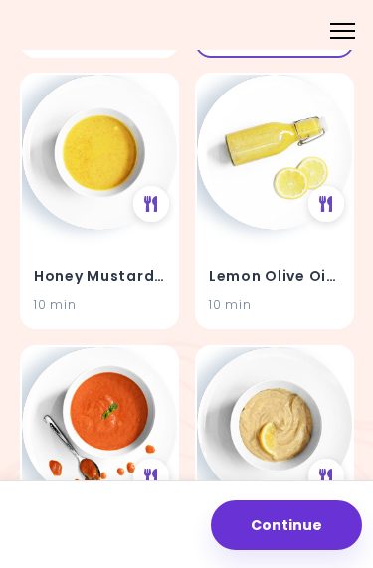
click at [103, 150] on img at bounding box center [99, 152] width 155 height 155
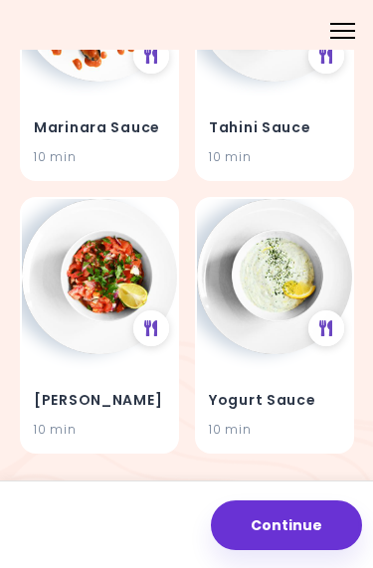
scroll to position [881, 0]
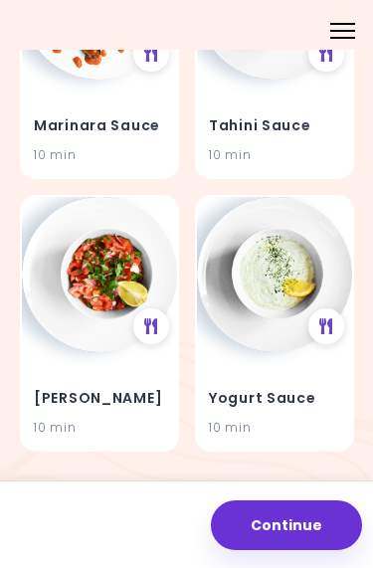
click at [289, 526] on button "Continue" at bounding box center [286, 525] width 151 height 50
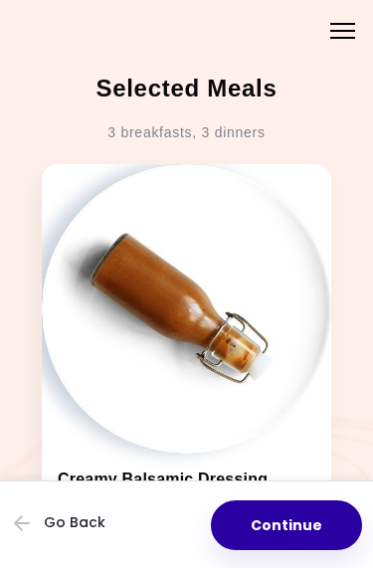
click at [302, 537] on button "Continue" at bounding box center [286, 525] width 151 height 50
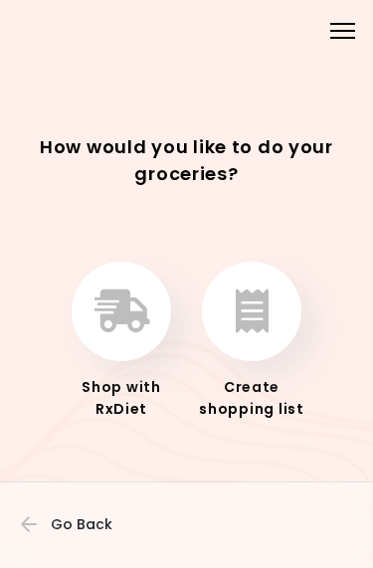
click at [124, 332] on icon "button" at bounding box center [121, 311] width 55 height 44
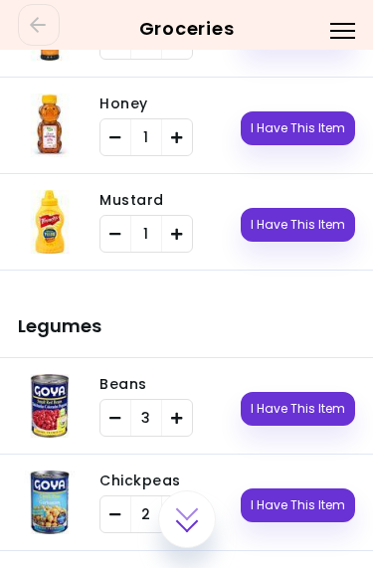
scroll to position [2097, 0]
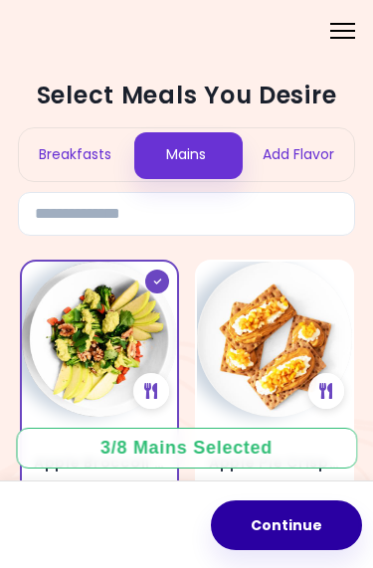
click at [300, 532] on button "Continue" at bounding box center [286, 525] width 151 height 50
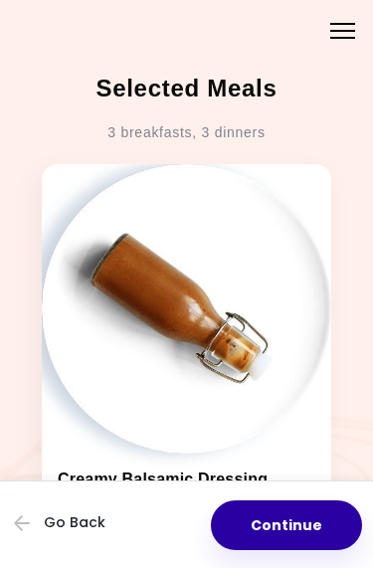
click at [296, 534] on button "Continue" at bounding box center [286, 525] width 151 height 50
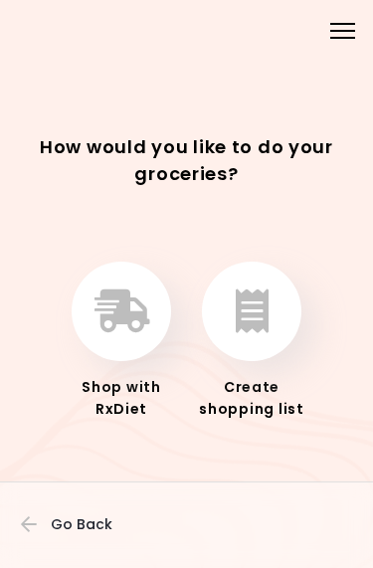
click at [262, 311] on icon "button" at bounding box center [252, 311] width 33 height 44
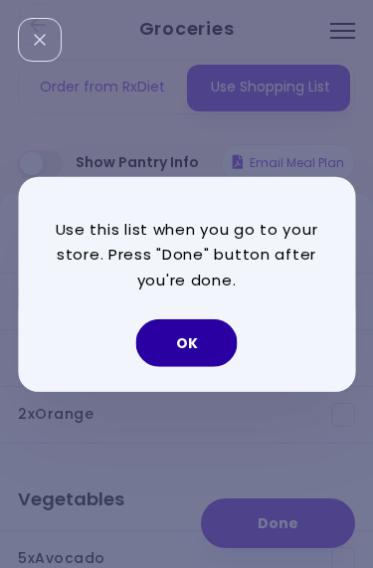
click at [194, 340] on button "OK" at bounding box center [186, 343] width 101 height 48
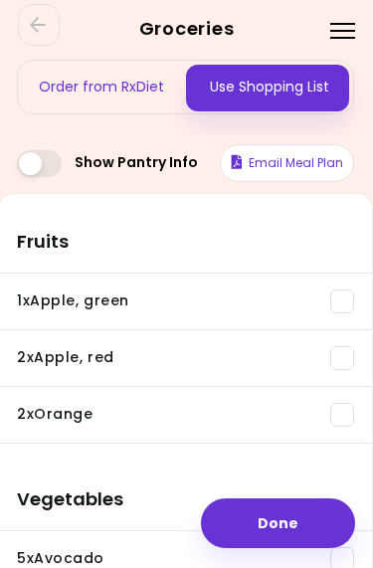
scroll to position [0, 1]
click at [349, 301] on span at bounding box center [342, 301] width 24 height 24
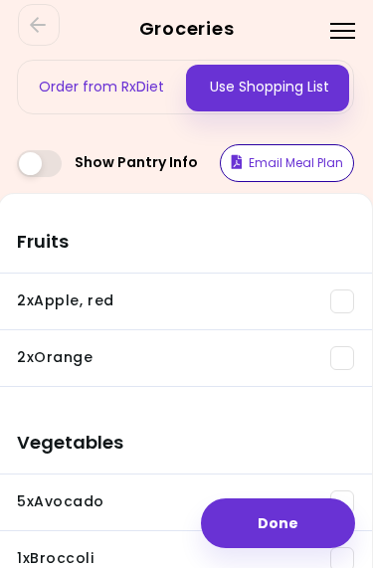
click at [300, 159] on button "Email Meal Plan" at bounding box center [287, 163] width 134 height 38
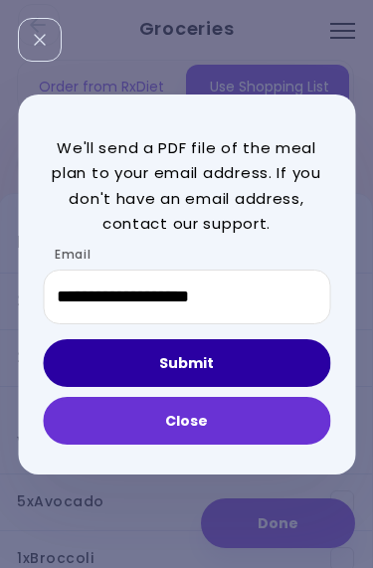
click at [189, 368] on button "Submit" at bounding box center [186, 363] width 287 height 48
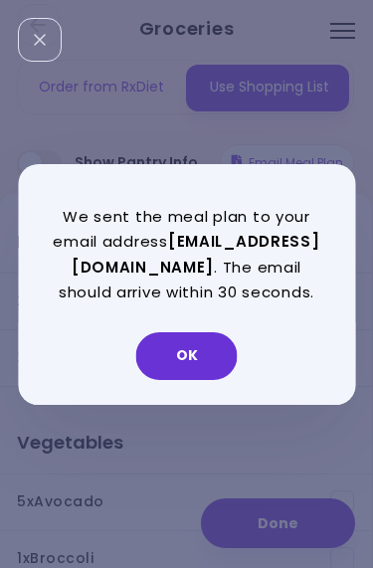
click at [190, 365] on button "OK" at bounding box center [186, 356] width 101 height 48
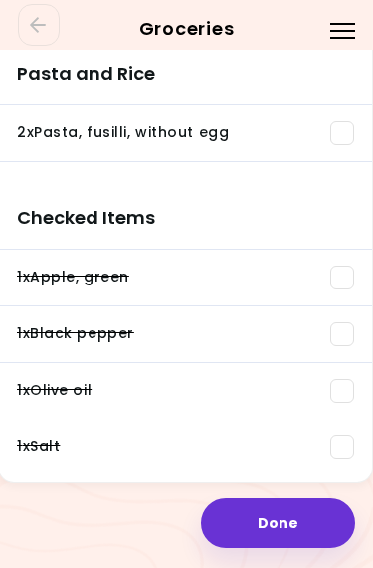
scroll to position [2430, 1]
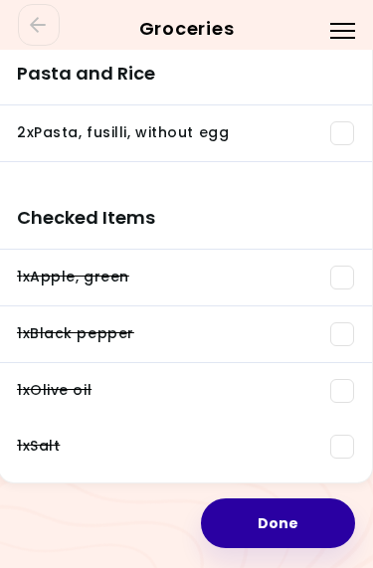
click at [271, 524] on button "Done" at bounding box center [278, 523] width 154 height 50
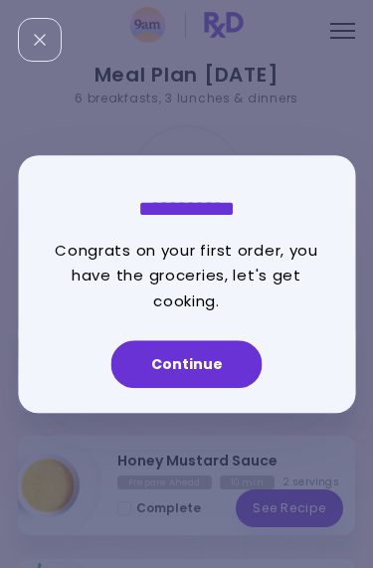
click at [186, 359] on button "Continue" at bounding box center [186, 364] width 151 height 48
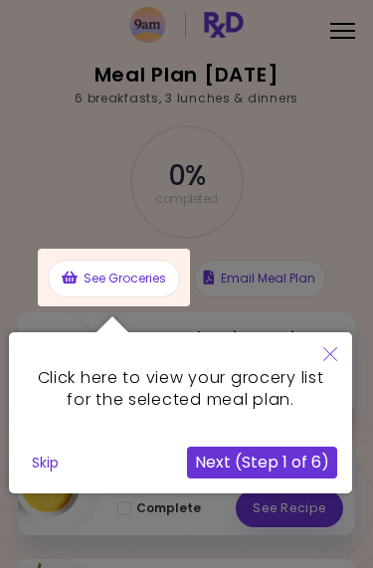
click at [45, 470] on button "Skip" at bounding box center [45, 463] width 43 height 30
